Goal: Information Seeking & Learning: Learn about a topic

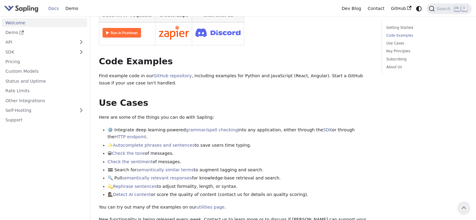
scroll to position [120, 0]
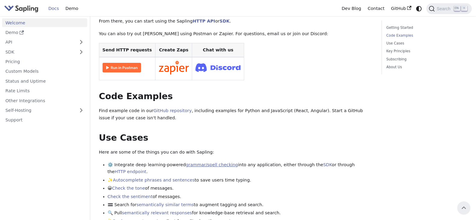
click at [211, 162] on link "grammar/spell checking" at bounding box center [212, 164] width 52 height 5
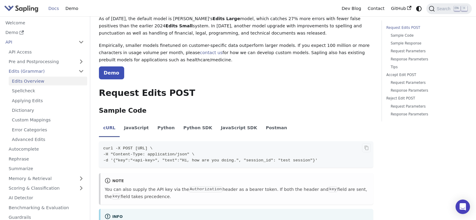
scroll to position [60, 0]
click at [157, 130] on li "Python" at bounding box center [166, 128] width 26 height 17
